Goal: Task Accomplishment & Management: Manage account settings

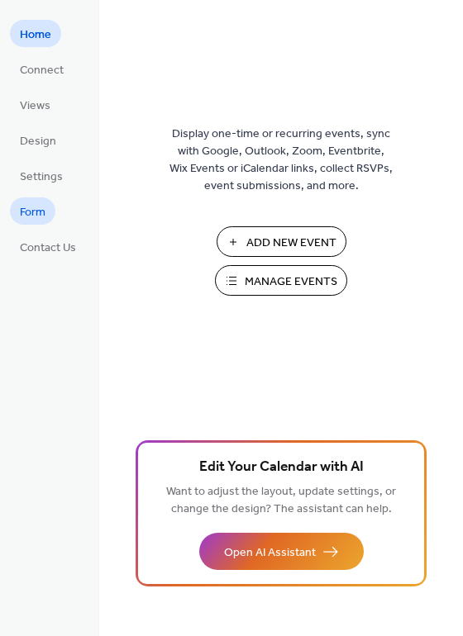
click at [40, 216] on span "Form" at bounding box center [33, 212] width 26 height 17
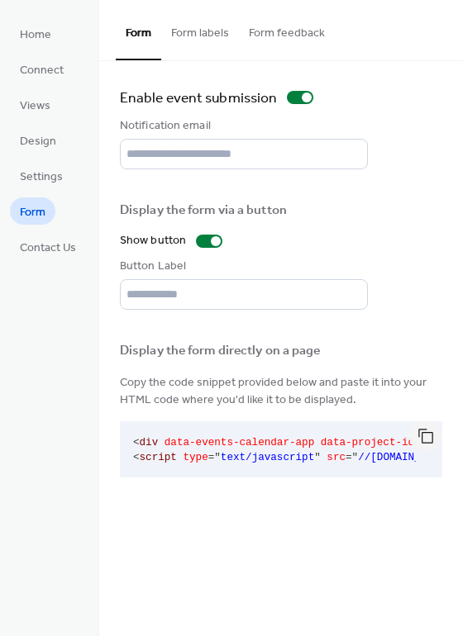
click at [210, 34] on button "Form labels" at bounding box center [200, 29] width 78 height 59
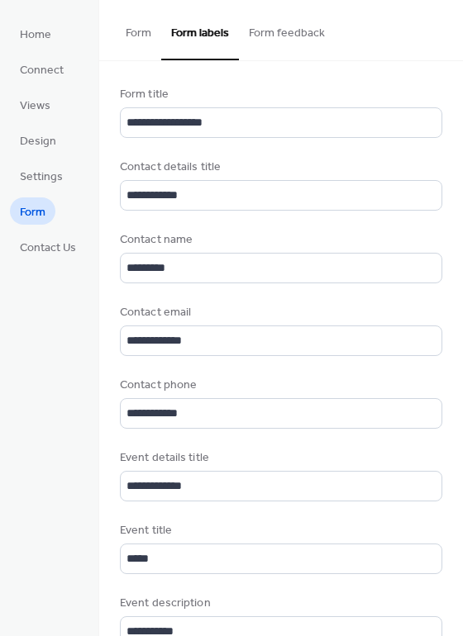
click at [293, 26] on button "Form feedback" at bounding box center [287, 29] width 96 height 59
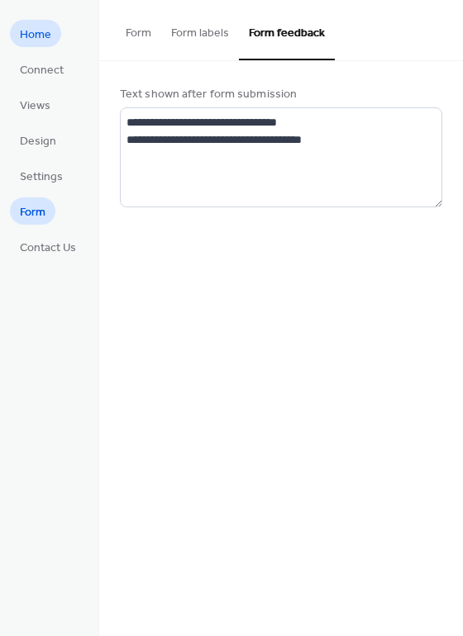
click at [49, 30] on span "Home" at bounding box center [35, 34] width 31 height 17
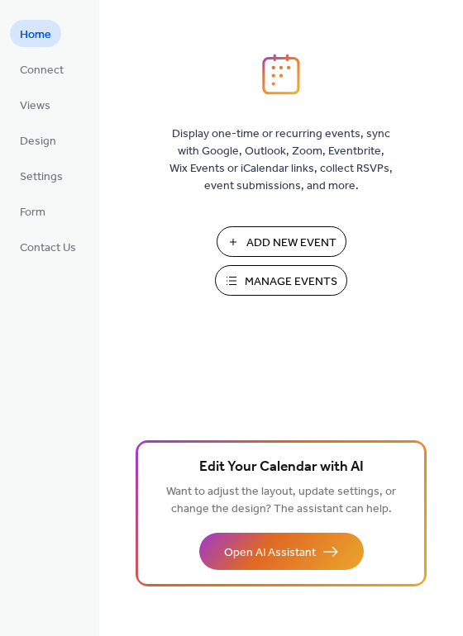
click at [298, 279] on span "Manage Events" at bounding box center [291, 282] width 93 height 17
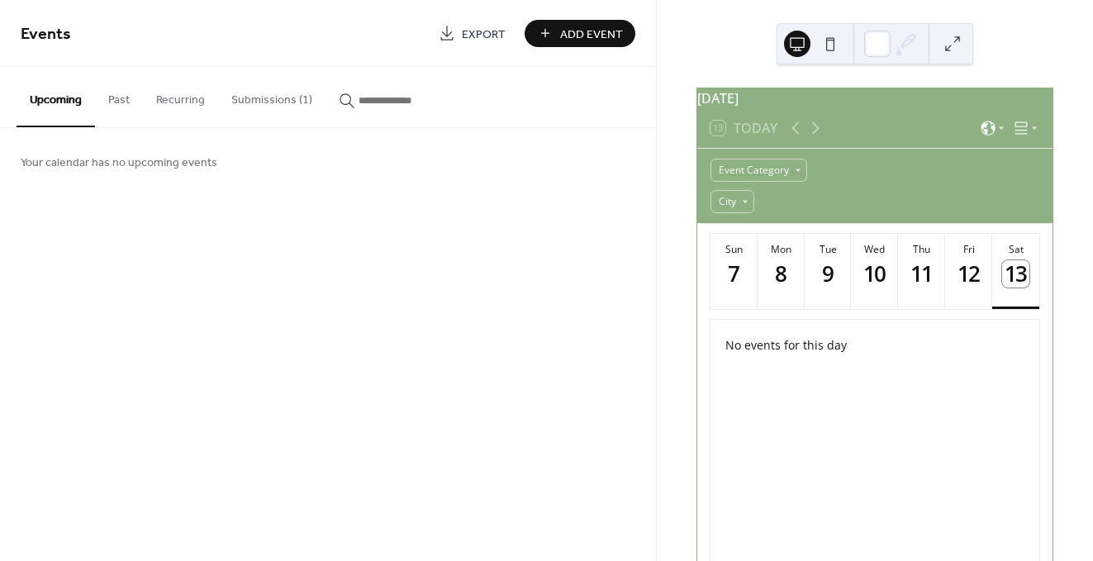
click at [258, 93] on button "Submissions (1)" at bounding box center [271, 96] width 107 height 59
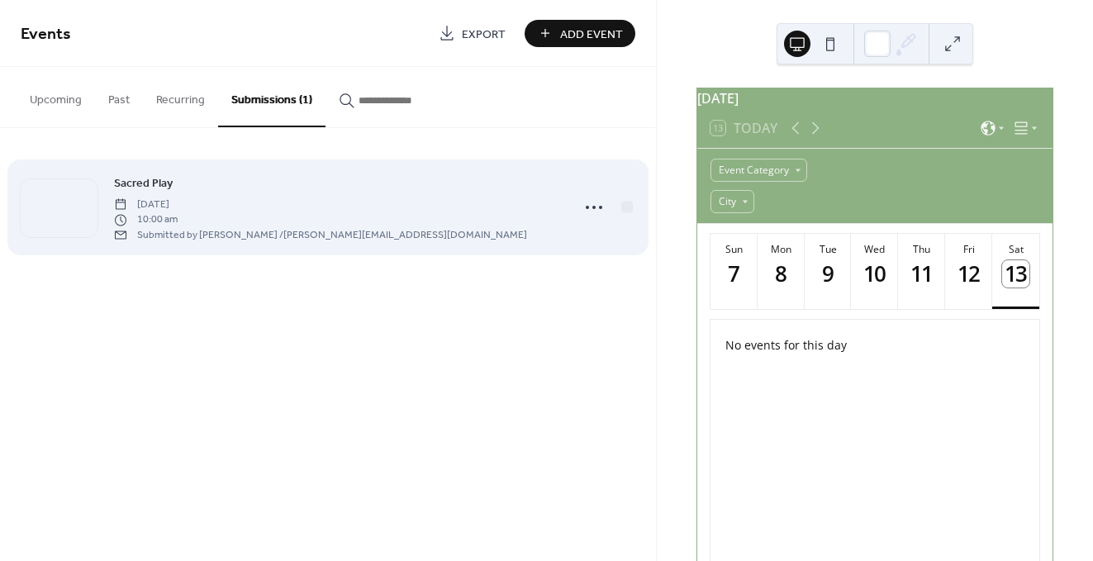
click at [458, 216] on div "Sacred Play Sunday, September 28, 2025 10:00 am Submitted by Mikel Kissell / mi…" at bounding box center [337, 208] width 446 height 68
click at [628, 208] on div at bounding box center [627, 207] width 12 height 12
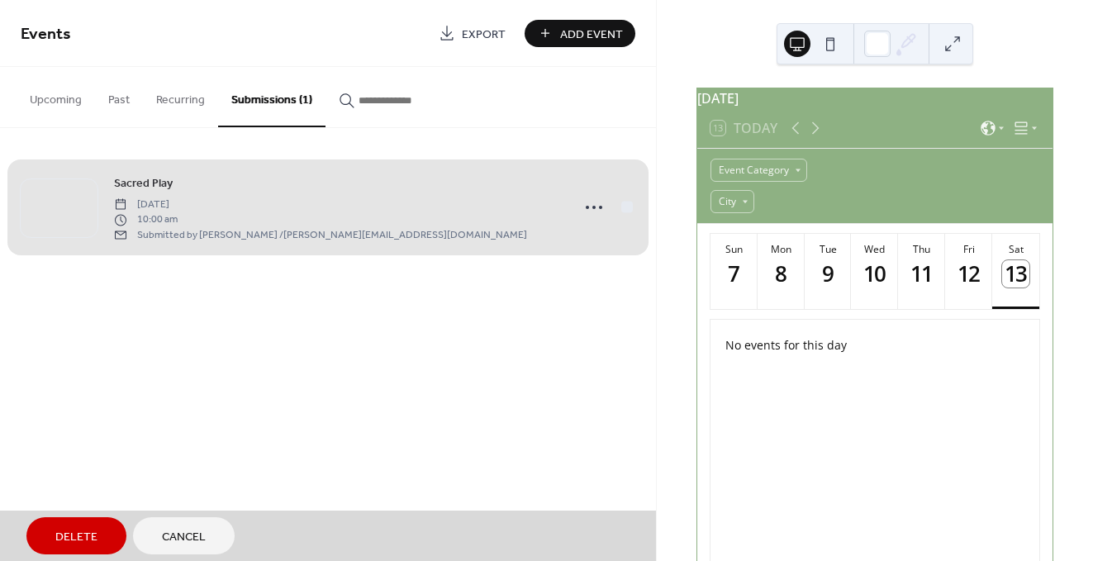
click at [625, 208] on div "Sacred Play Sunday, September 28, 2025 10:00 am Submitted by Mikel Kissell / mi…" at bounding box center [328, 207] width 615 height 109
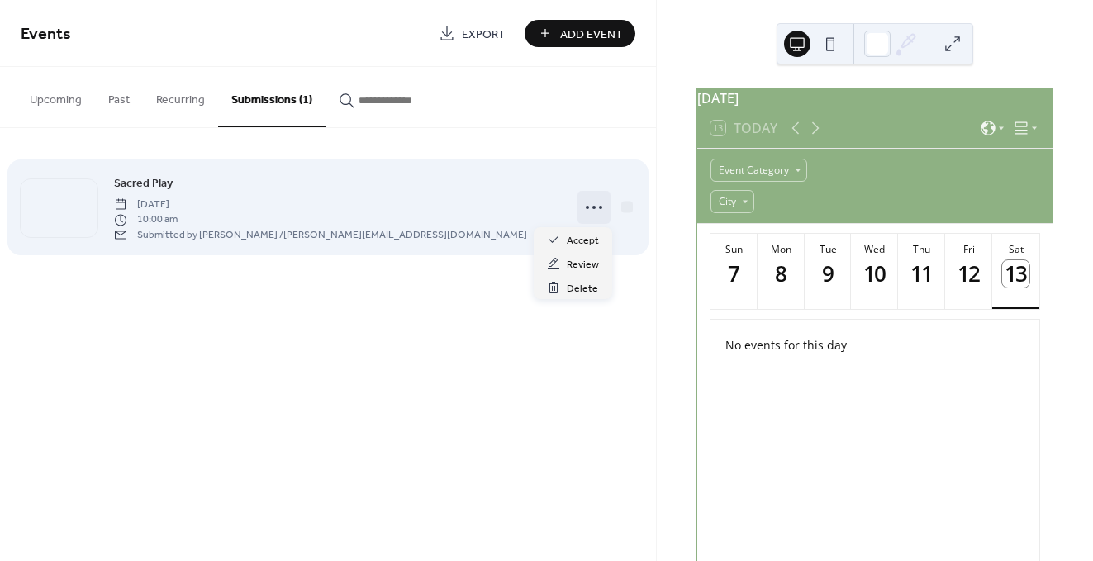
click at [585, 210] on icon at bounding box center [594, 207] width 26 height 26
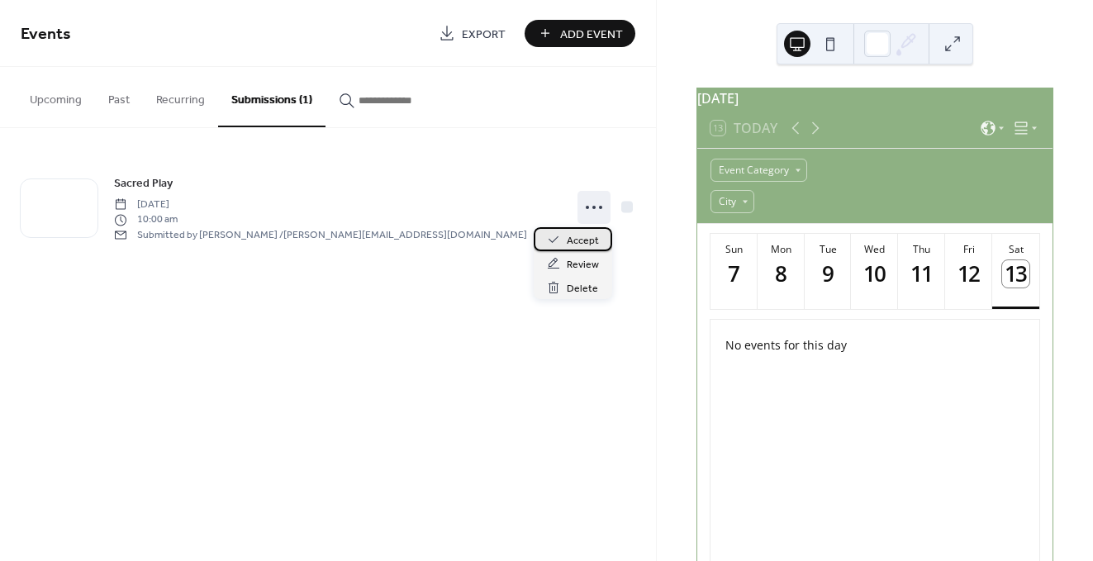
click at [584, 238] on span "Accept" at bounding box center [583, 240] width 32 height 17
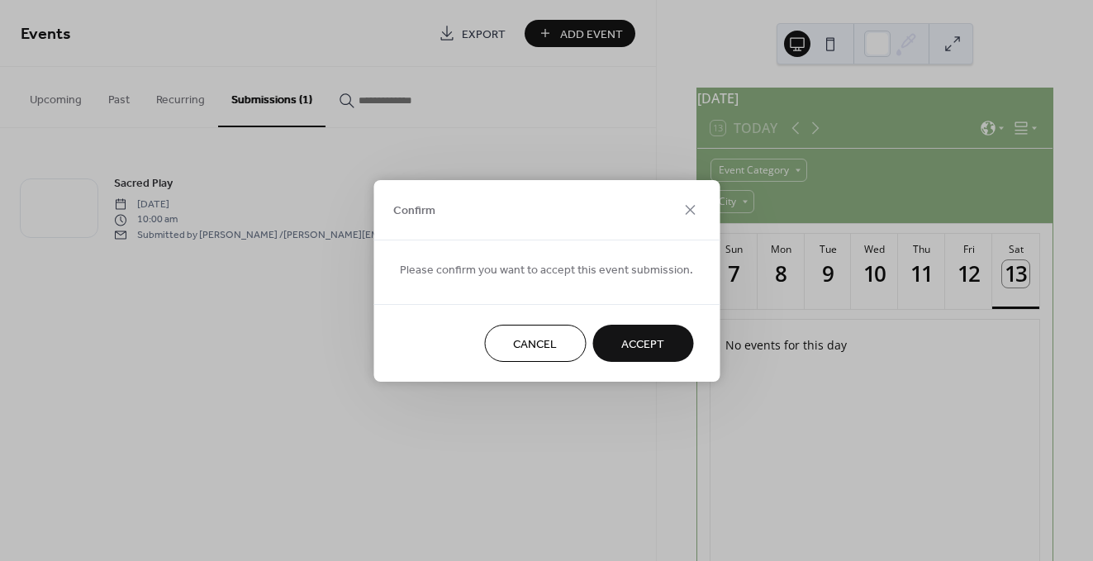
click at [649, 342] on span "Accept" at bounding box center [642, 344] width 43 height 17
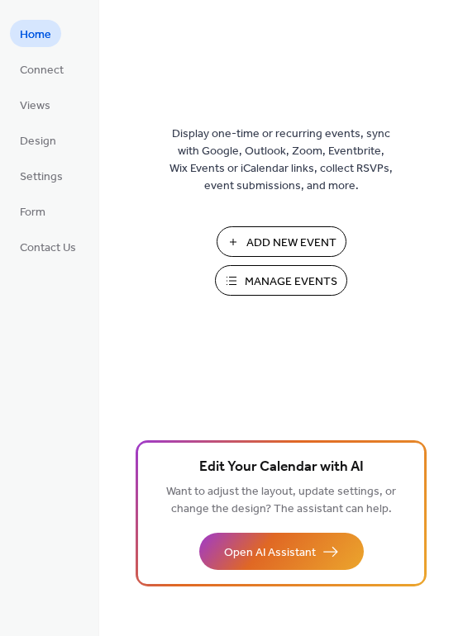
click at [299, 278] on span "Manage Events" at bounding box center [291, 282] width 93 height 17
click at [36, 114] on span "Views" at bounding box center [35, 106] width 31 height 17
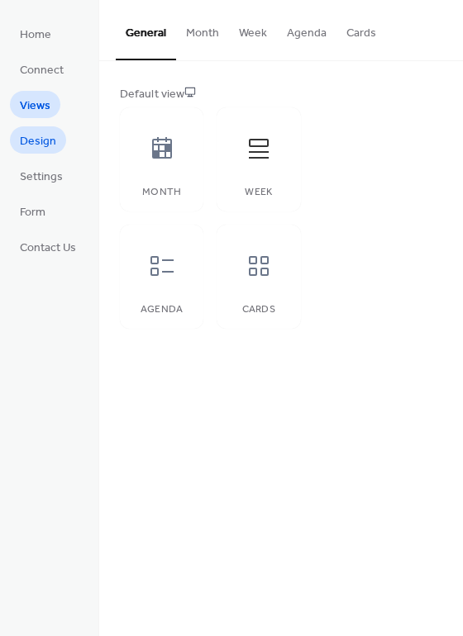
click at [40, 140] on span "Design" at bounding box center [38, 141] width 36 height 17
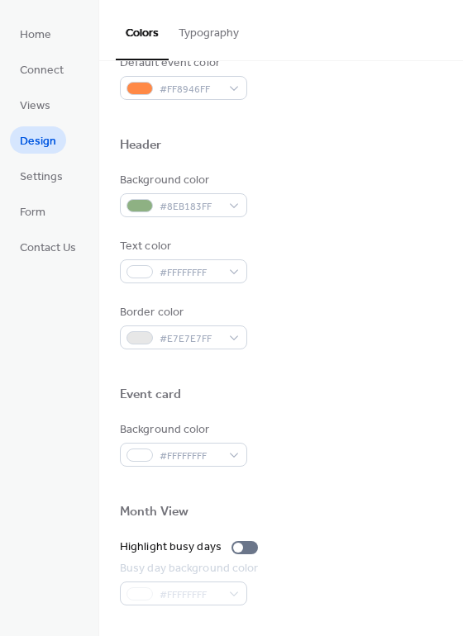
scroll to position [707, 0]
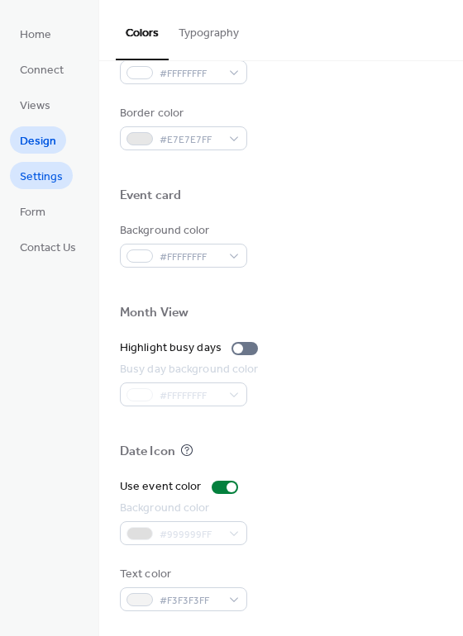
click at [45, 183] on span "Settings" at bounding box center [41, 177] width 43 height 17
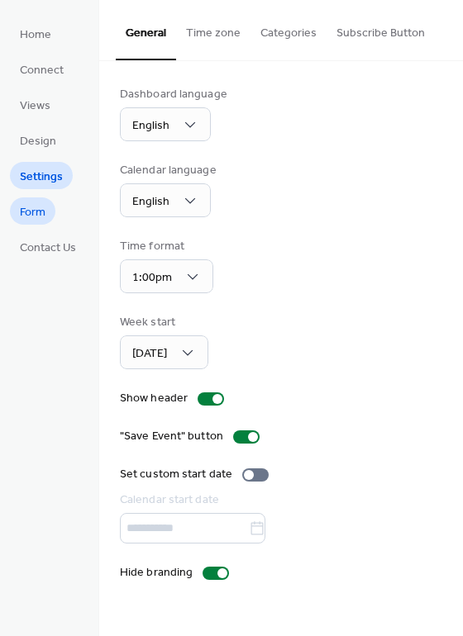
click at [45, 220] on link "Form" at bounding box center [32, 211] width 45 height 27
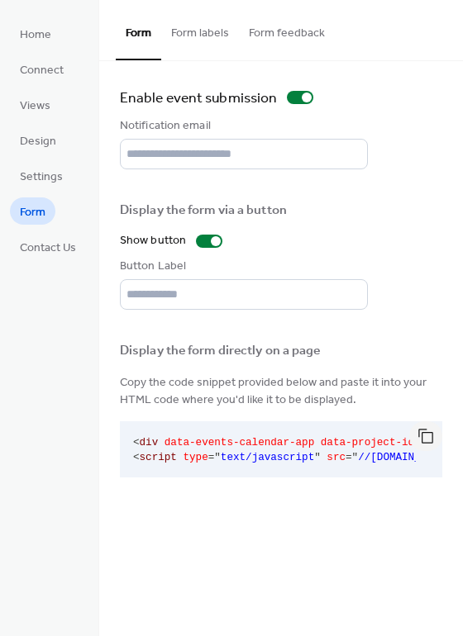
click at [211, 31] on button "Form labels" at bounding box center [200, 29] width 78 height 59
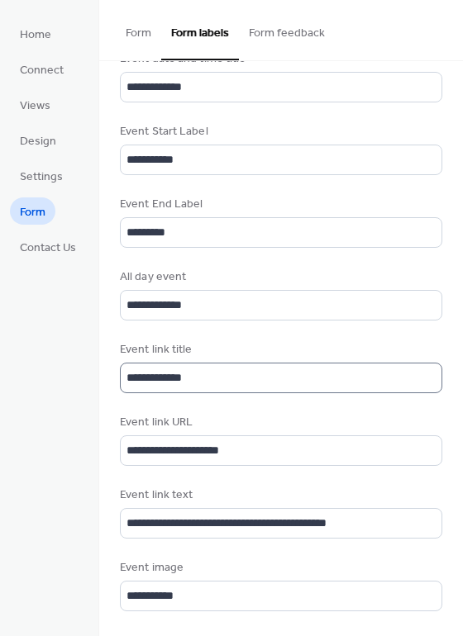
scroll to position [2, 0]
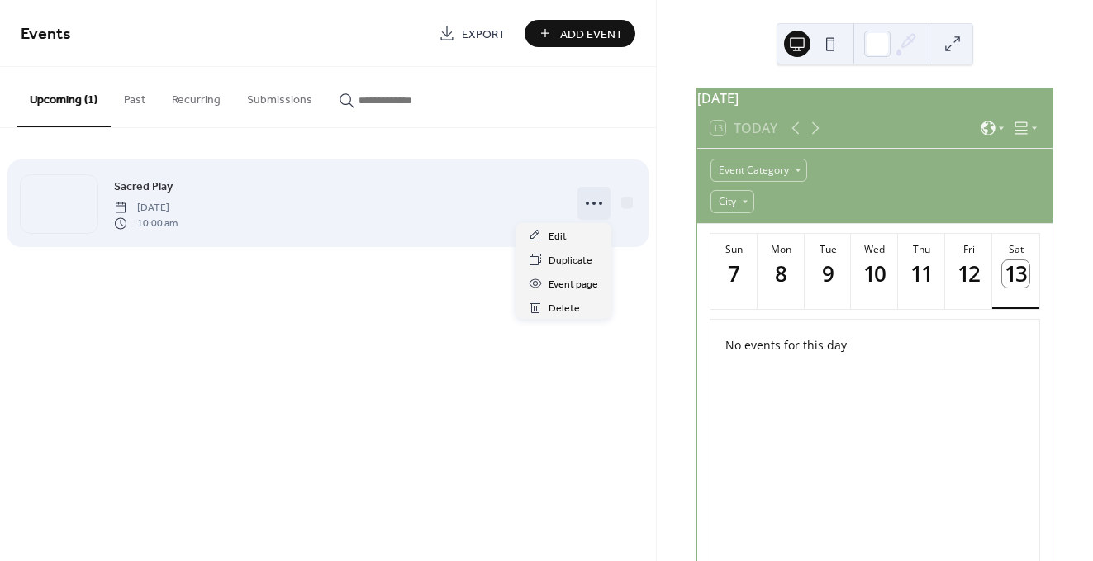
click at [602, 197] on icon at bounding box center [594, 203] width 26 height 26
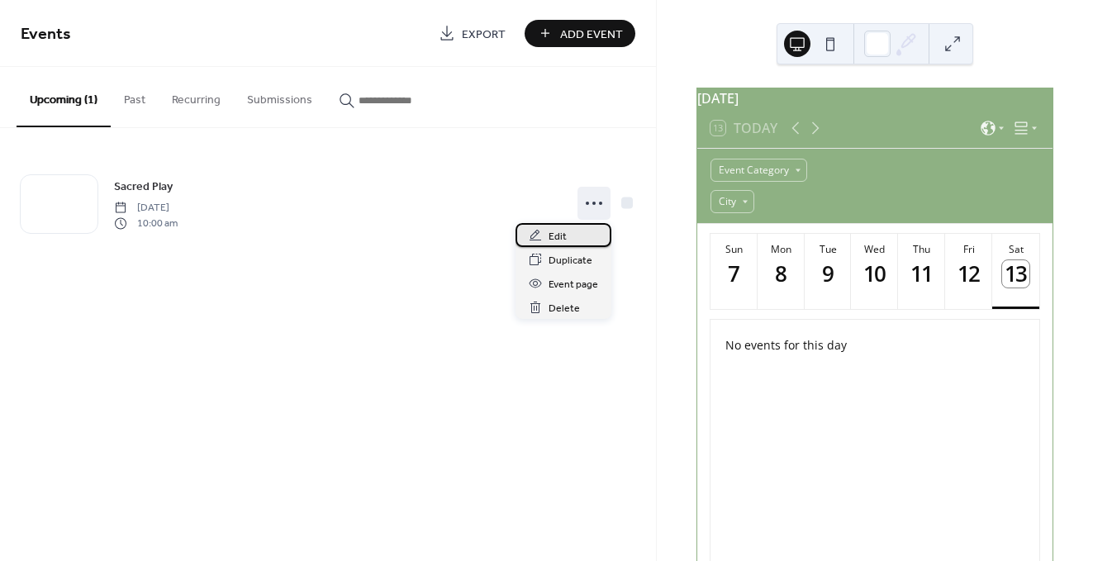
click at [574, 234] on div "Edit" at bounding box center [564, 235] width 96 height 24
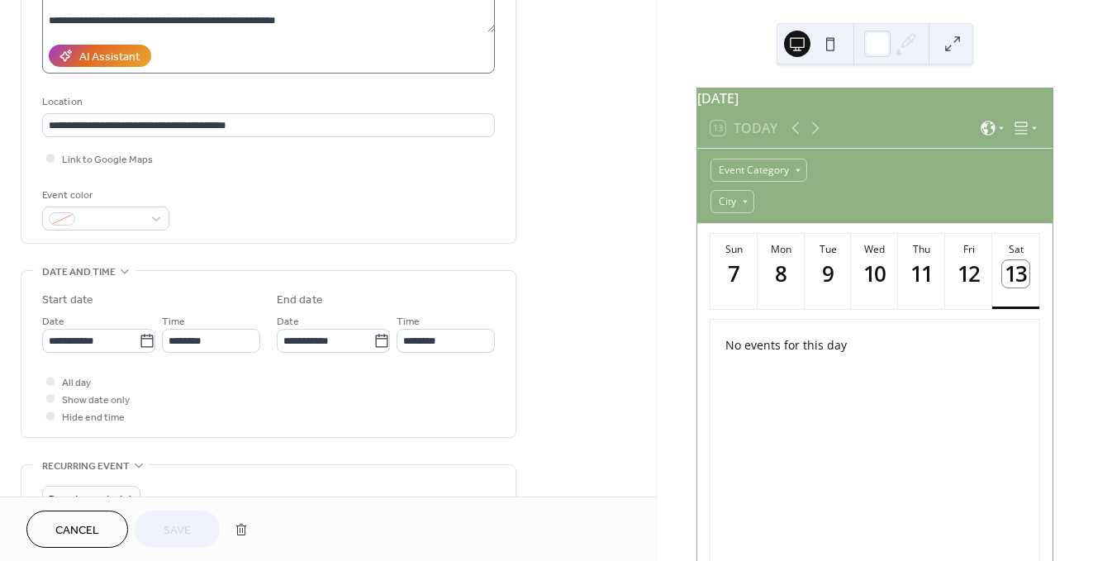
scroll to position [385, 0]
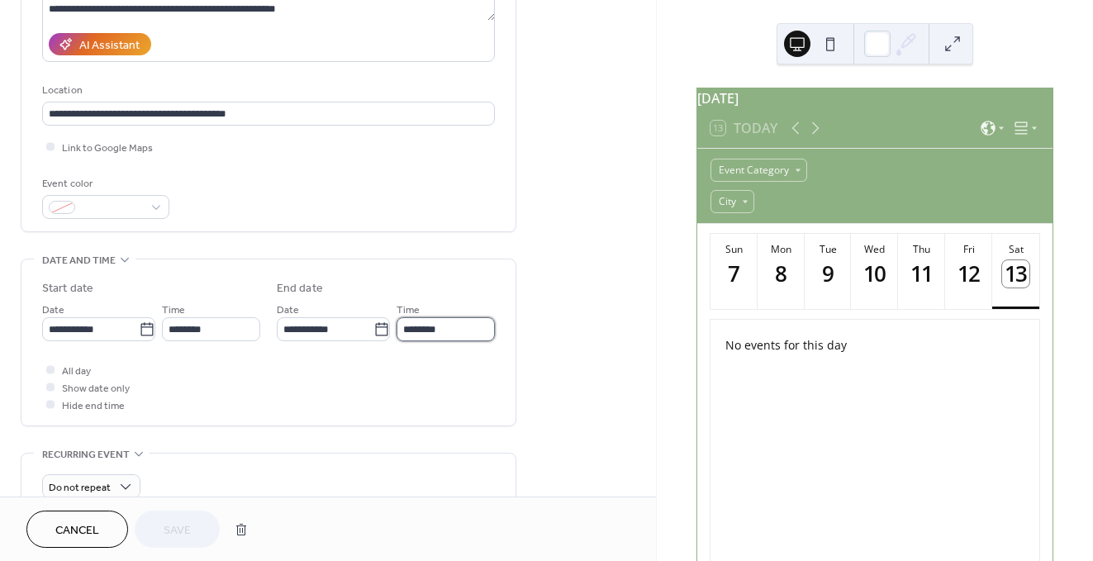
click at [430, 317] on input "********" at bounding box center [446, 329] width 98 height 24
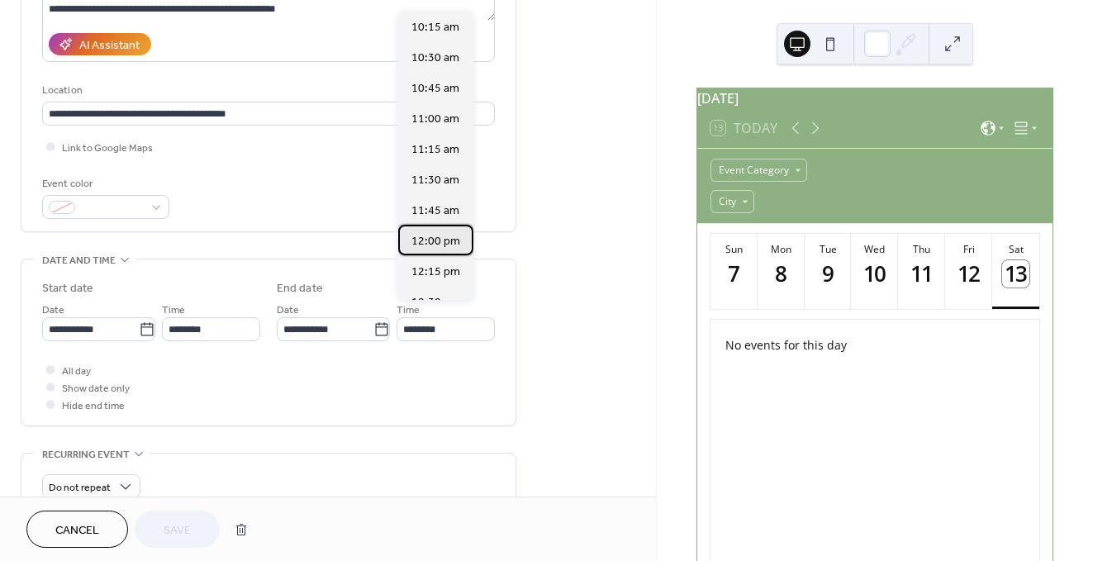
click at [429, 243] on span "12:00 pm" at bounding box center [436, 241] width 49 height 17
type input "********"
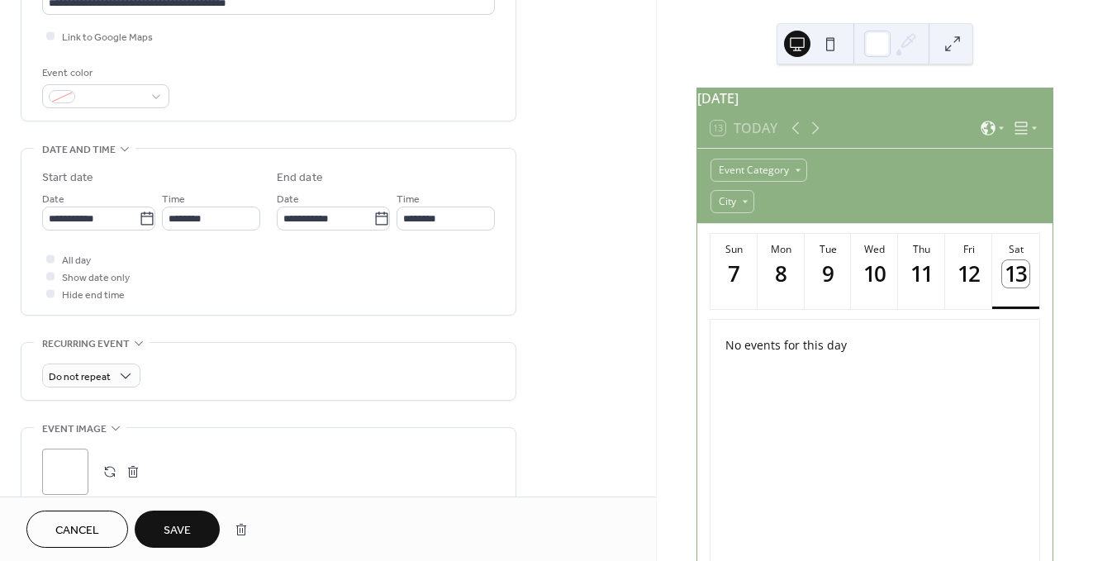
scroll to position [545, 0]
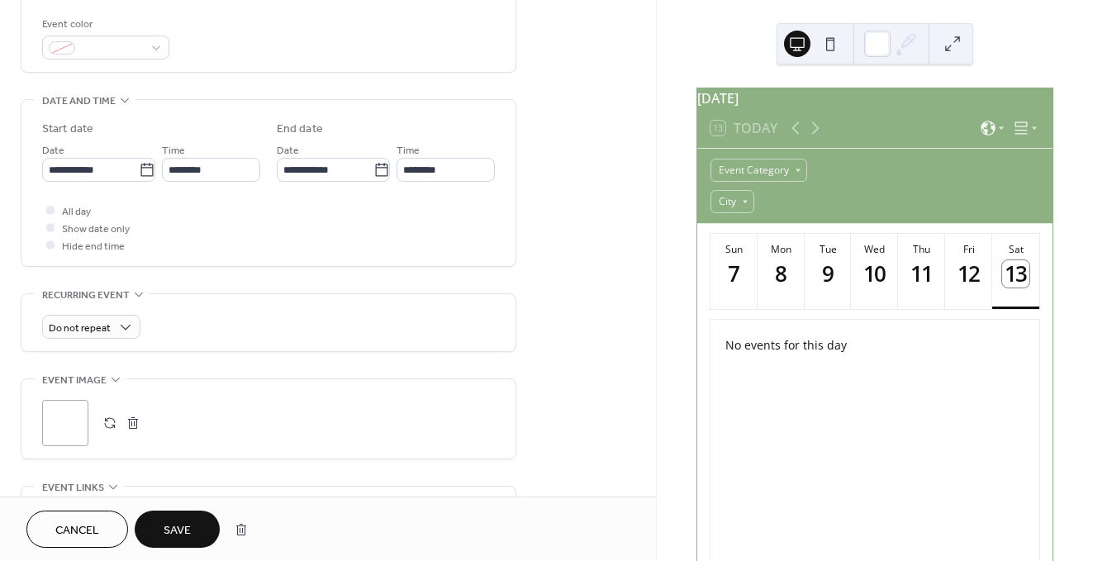
click at [190, 536] on span "Save" at bounding box center [177, 530] width 27 height 17
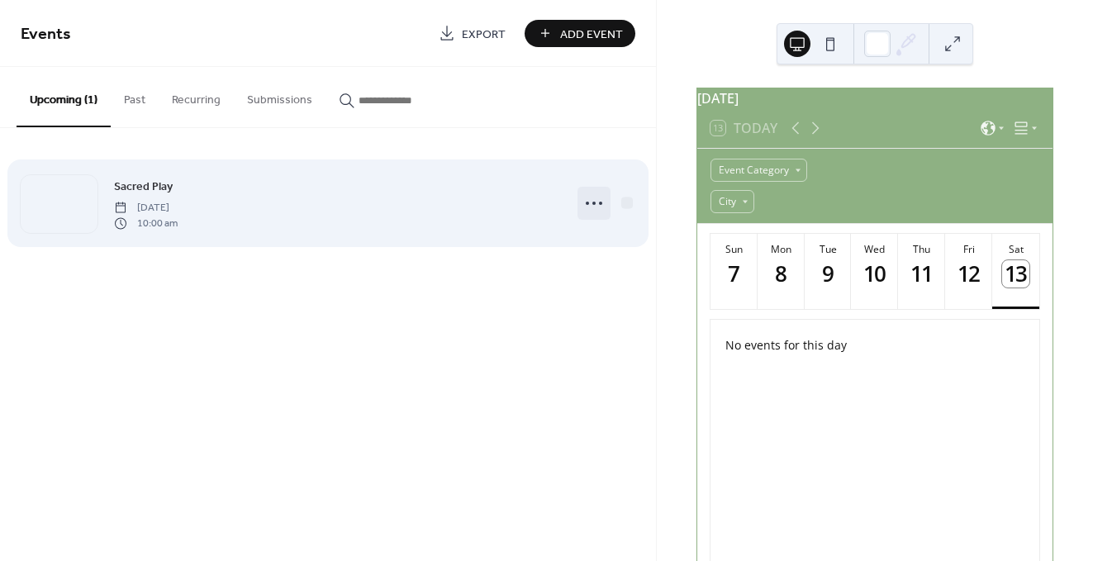
click at [592, 204] on icon at bounding box center [594, 203] width 26 height 26
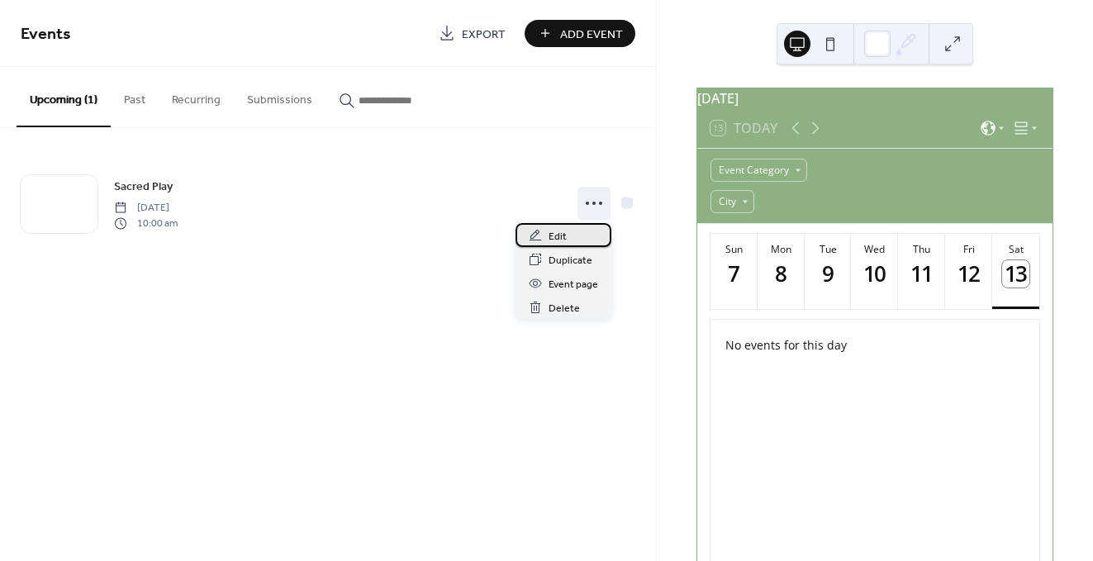
click at [574, 231] on div "Edit" at bounding box center [564, 235] width 96 height 24
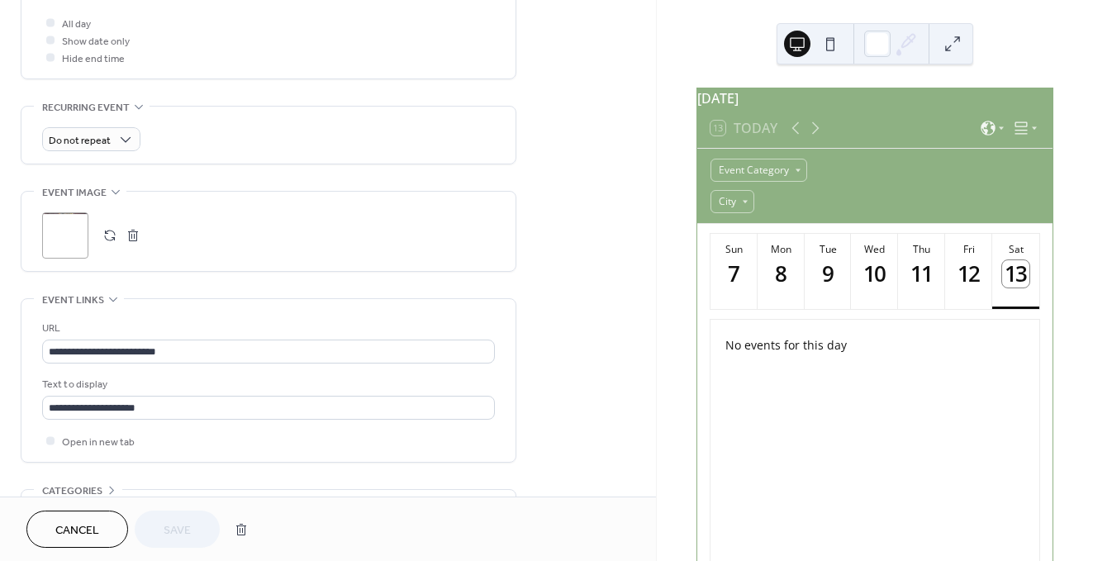
scroll to position [823, 0]
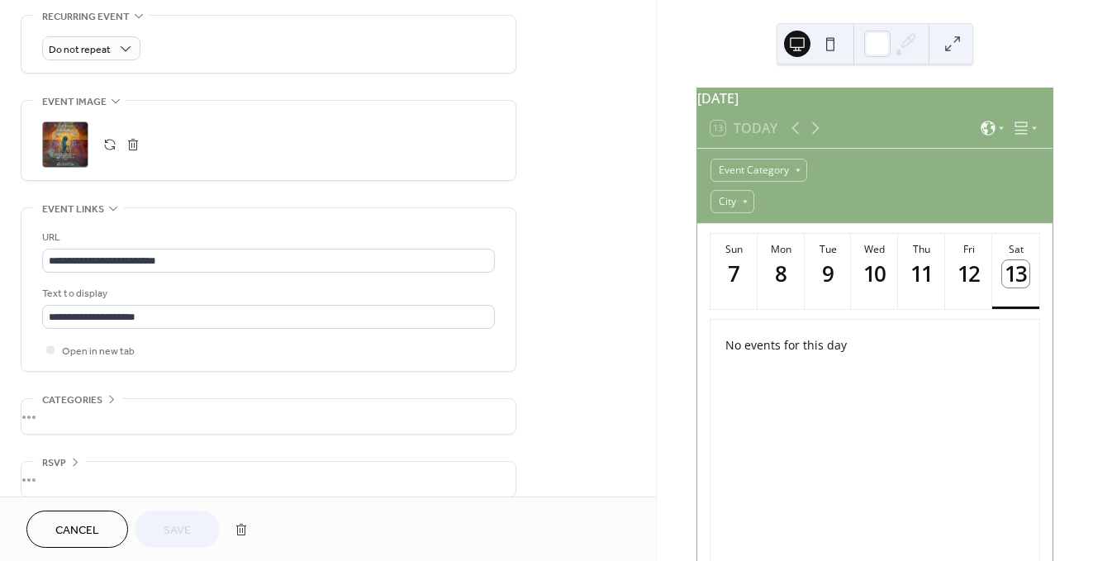
click at [112, 399] on div "•••" at bounding box center [268, 416] width 494 height 35
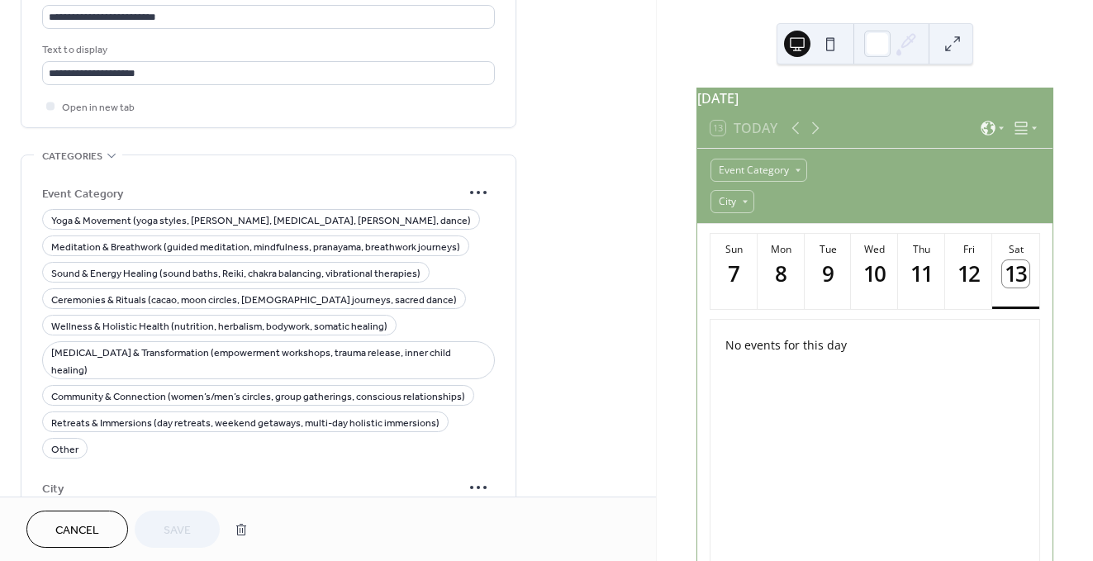
scroll to position [1072, 0]
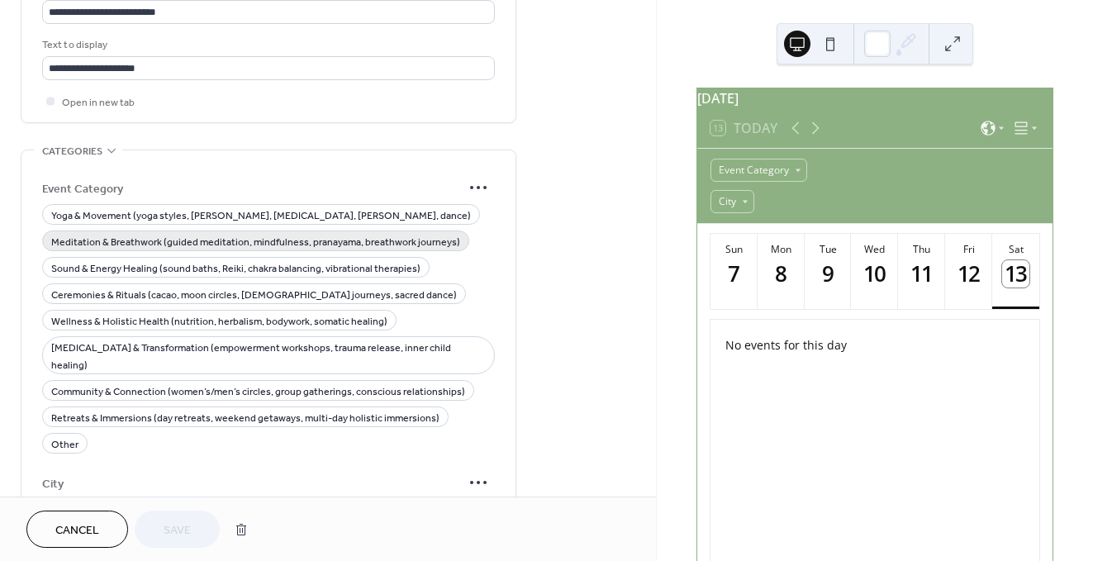
click at [150, 234] on span "Meditation & Breathwork (guided meditation, mindfulness, pranayama, breathwork …" at bounding box center [255, 242] width 409 height 17
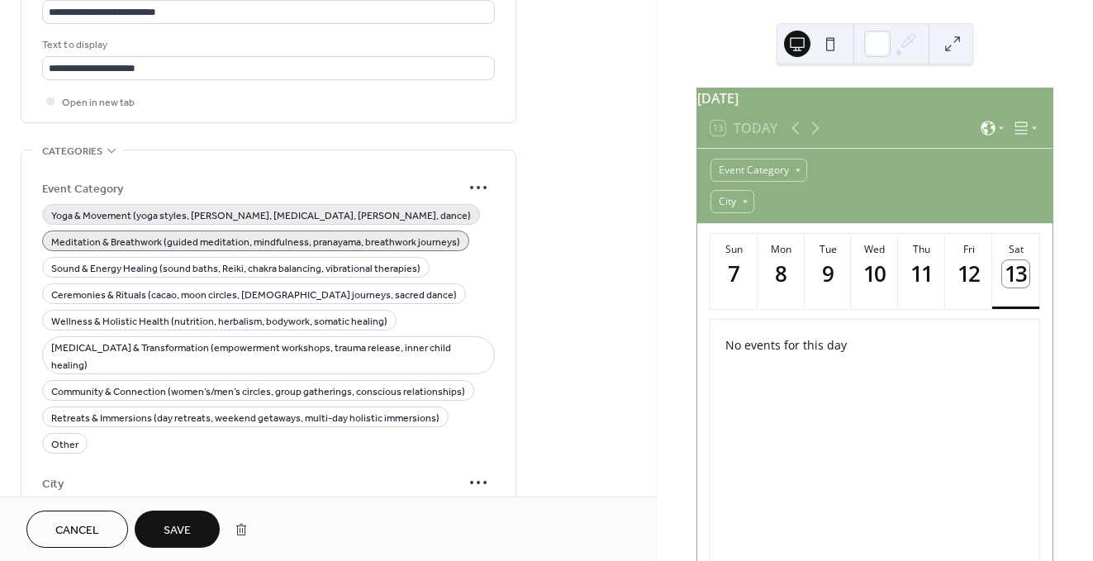
click at [121, 207] on span "Yoga & Movement (yoga styles, kundalini, tai chi, qi gong, dance)" at bounding box center [261, 215] width 420 height 17
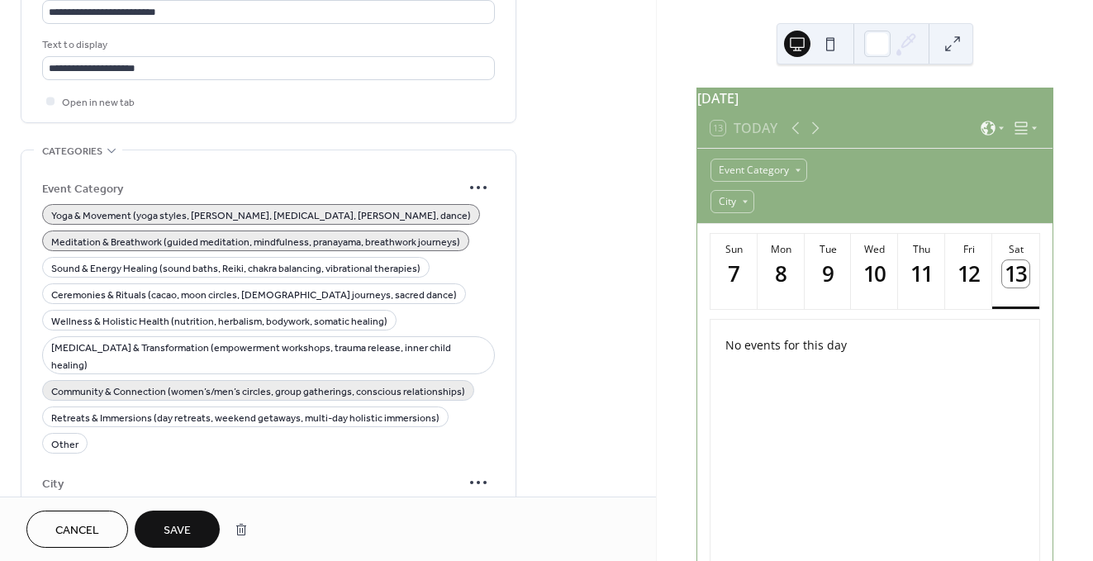
scroll to position [1258, 0]
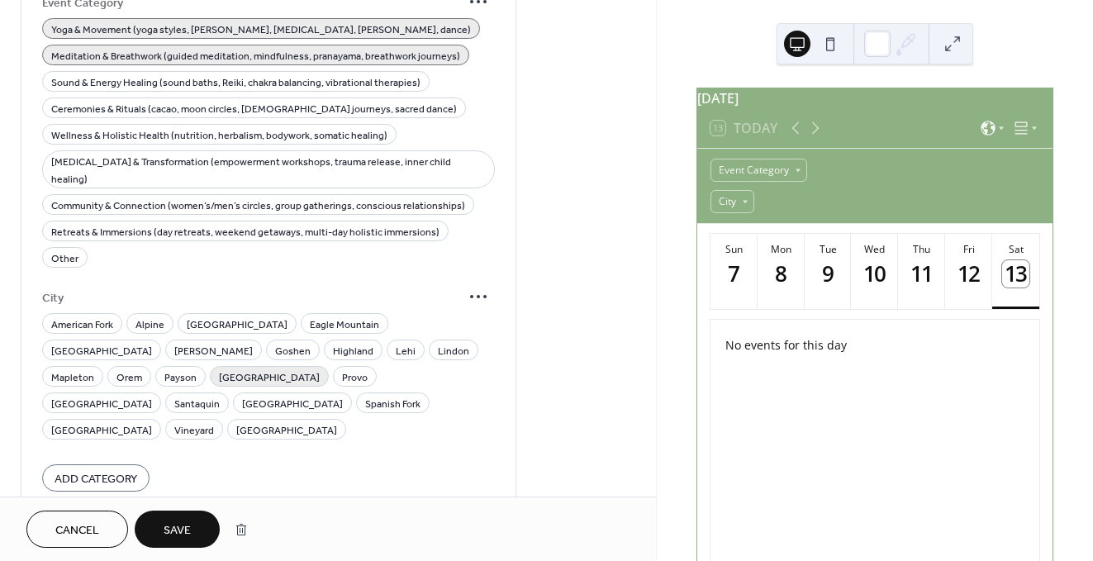
click at [219, 369] on span "Pleasant Grove" at bounding box center [269, 377] width 101 height 17
click at [60, 532] on div "•••" at bounding box center [268, 549] width 494 height 35
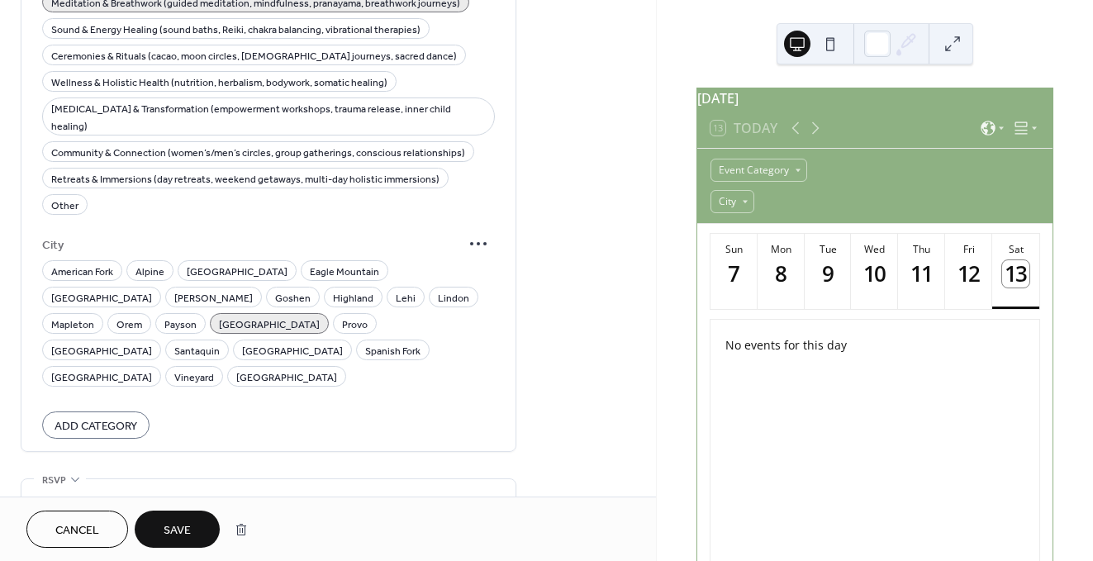
click at [66, 471] on div "RSVP" at bounding box center [60, 479] width 52 height 17
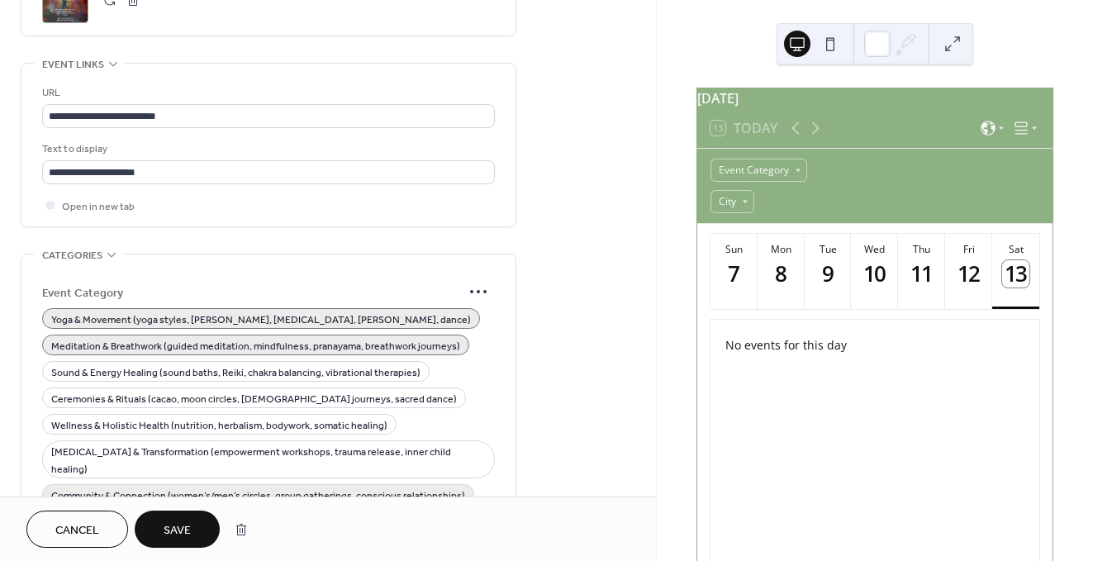
scroll to position [965, 0]
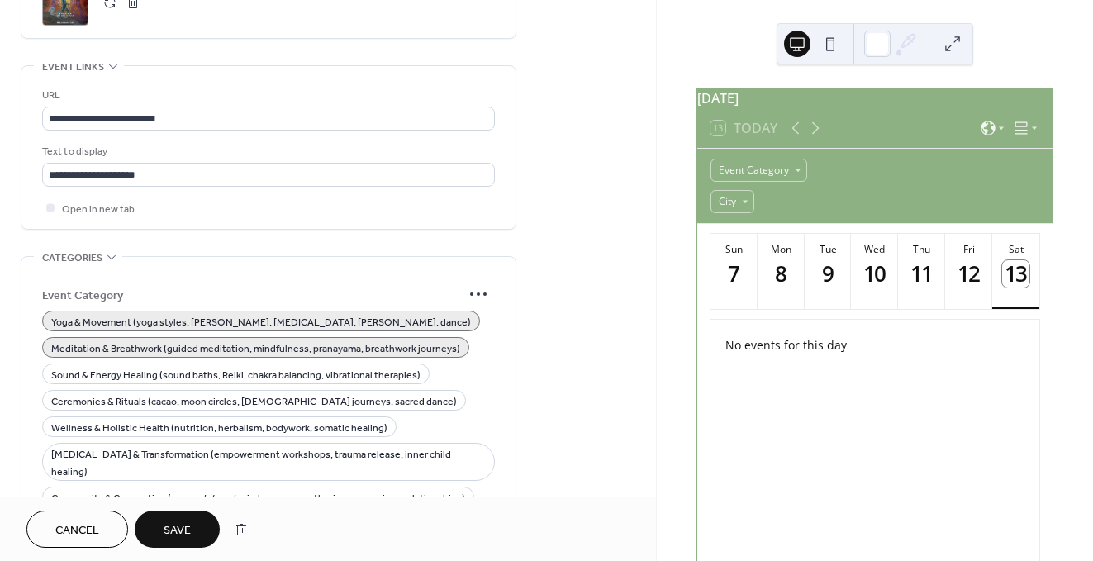
click at [190, 527] on span "Save" at bounding box center [177, 530] width 27 height 17
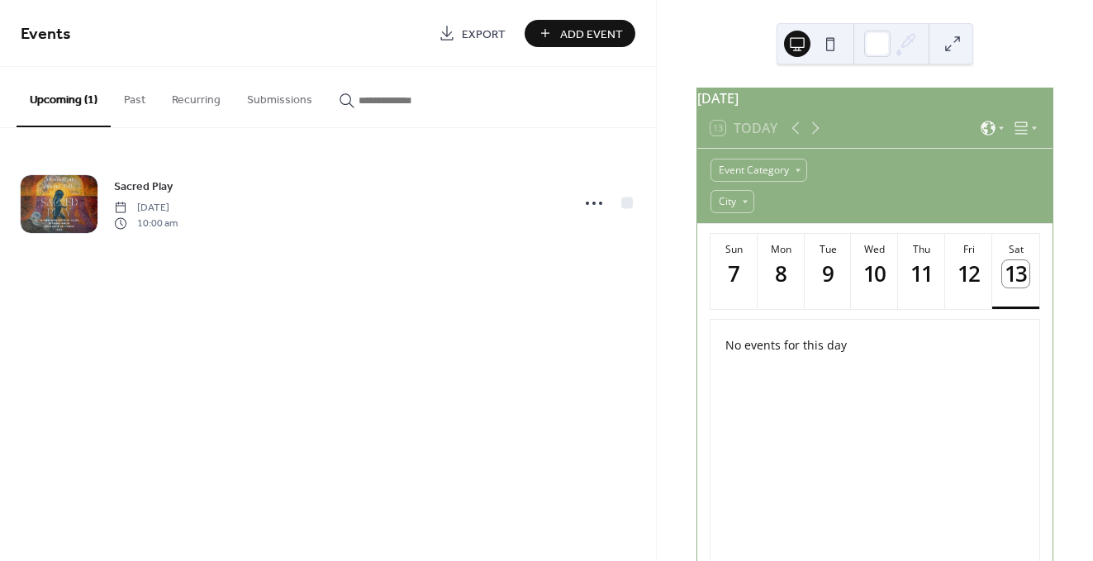
click at [832, 42] on button at bounding box center [830, 44] width 26 height 26
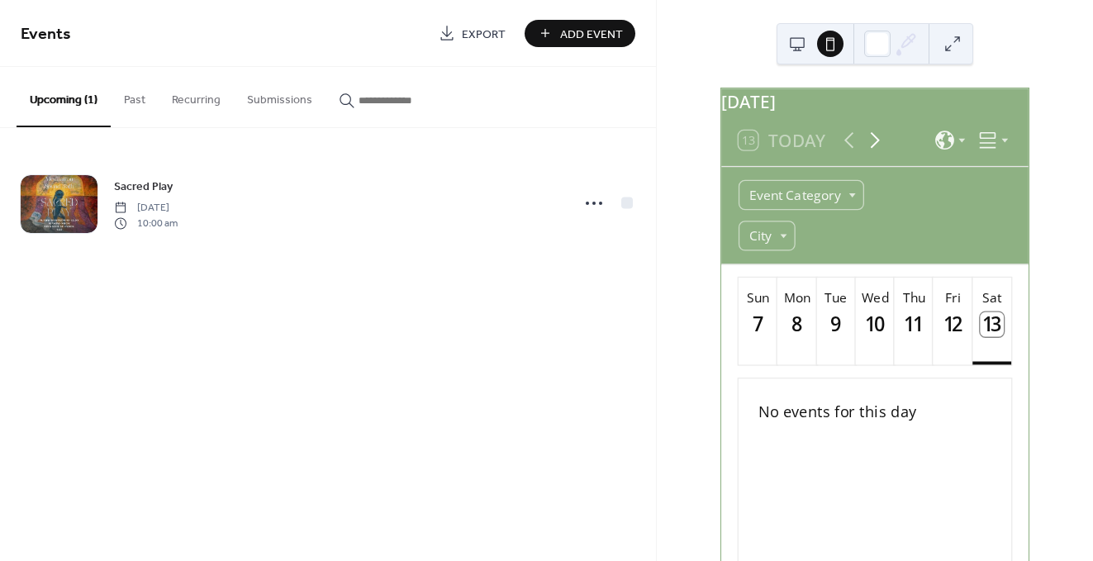
click at [874, 149] on icon at bounding box center [875, 140] width 9 height 17
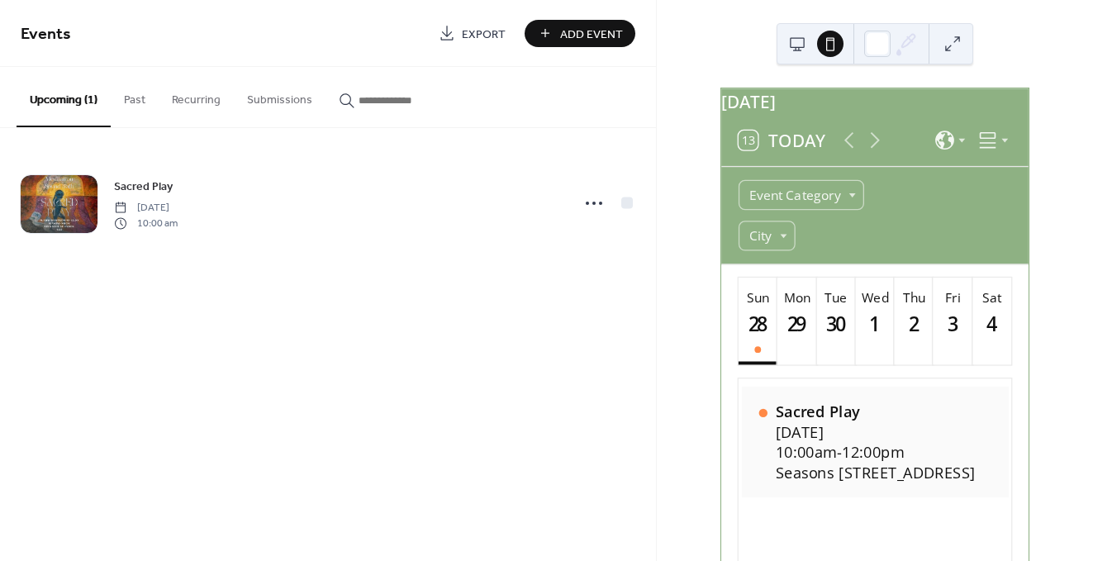
click at [863, 463] on span "12:00pm" at bounding box center [873, 452] width 62 height 21
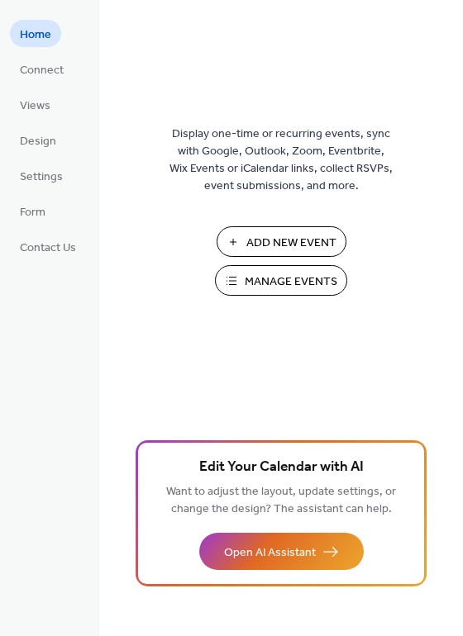
click at [284, 278] on span "Manage Events" at bounding box center [291, 282] width 93 height 17
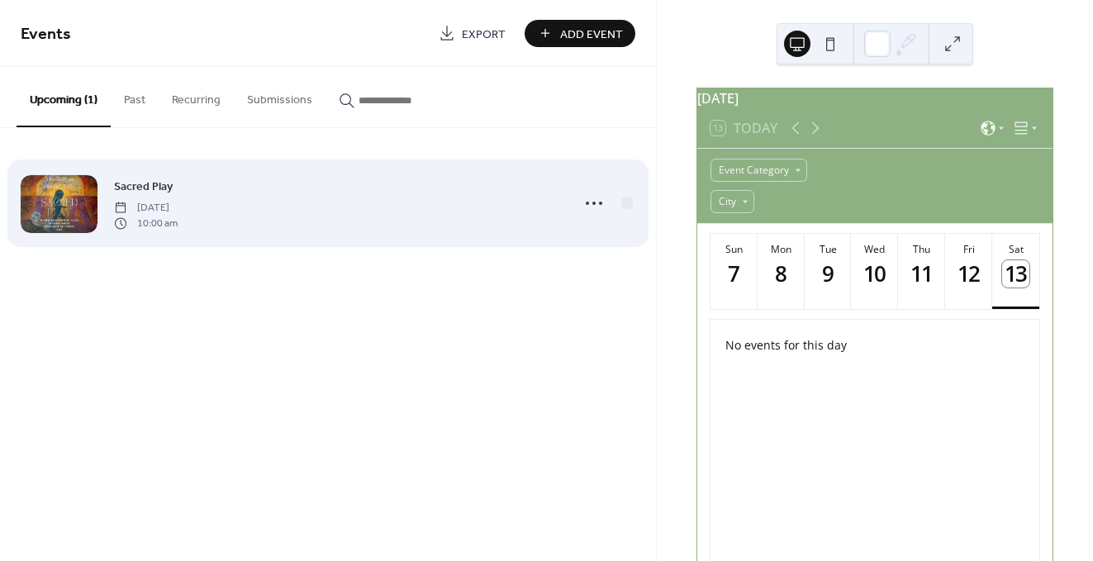
click at [472, 210] on div "Sacred Play [DATE] 10:00 am" at bounding box center [337, 203] width 446 height 53
click at [593, 204] on circle at bounding box center [594, 203] width 3 height 3
click at [550, 197] on div "Sacred Play [DATE] 10:00 am" at bounding box center [337, 203] width 446 height 53
click at [528, 206] on div "Sacred Play [DATE] 10:00 am" at bounding box center [337, 203] width 446 height 53
click at [591, 202] on icon at bounding box center [594, 203] width 26 height 26
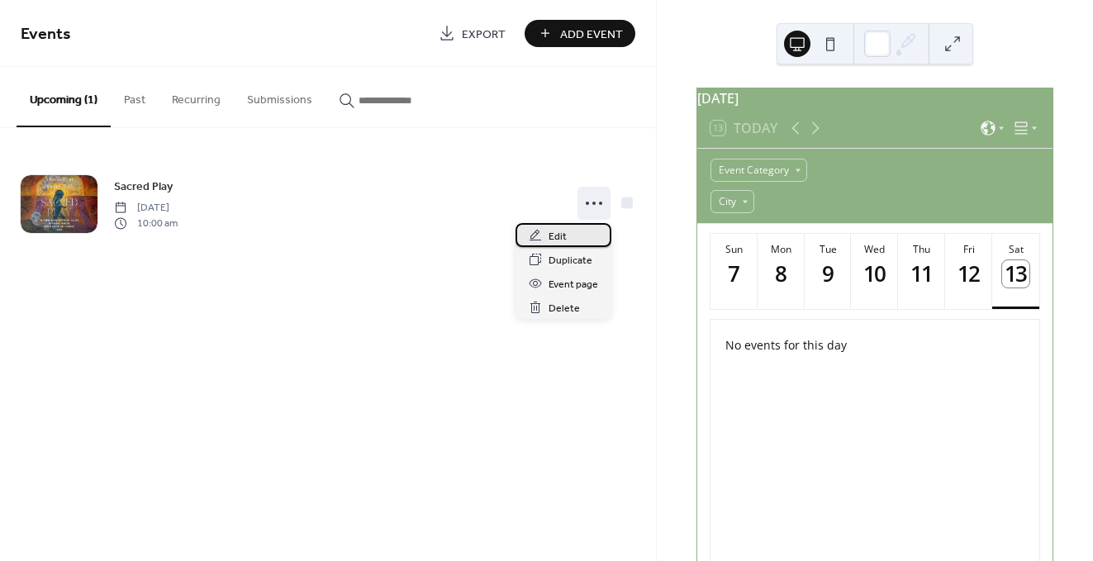
click at [559, 235] on span "Edit" at bounding box center [558, 236] width 18 height 17
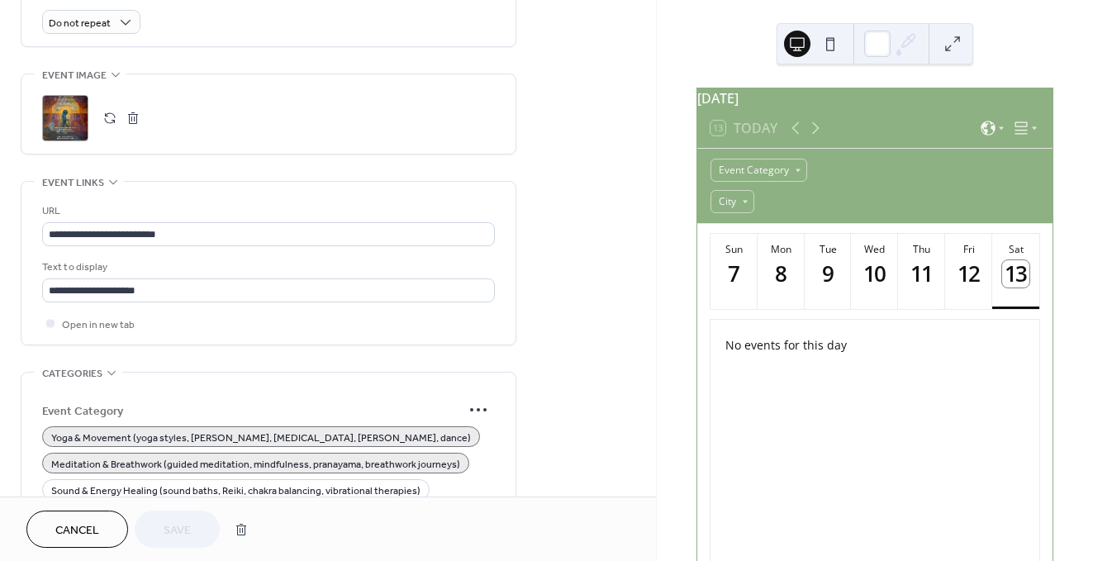
scroll to position [855, 0]
